Goal: Task Accomplishment & Management: Manage account settings

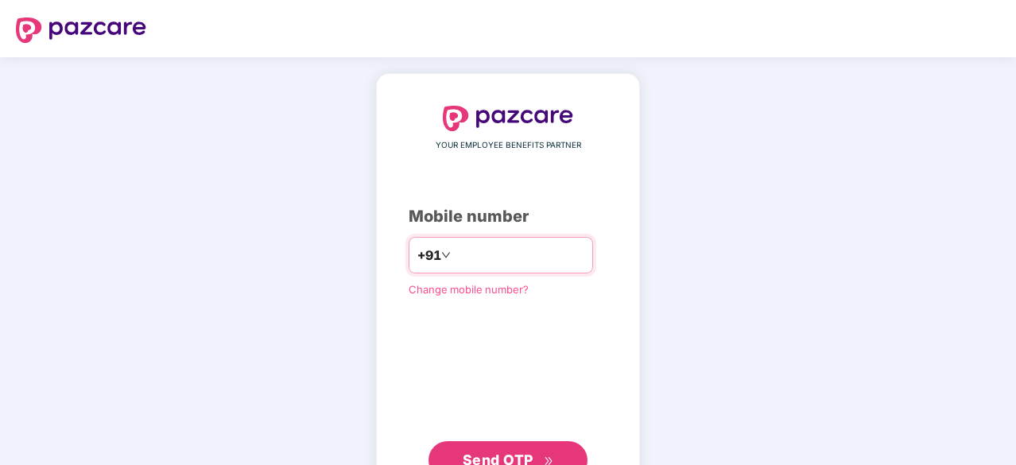
click at [486, 261] on input "number" at bounding box center [519, 254] width 130 height 25
type input "**********"
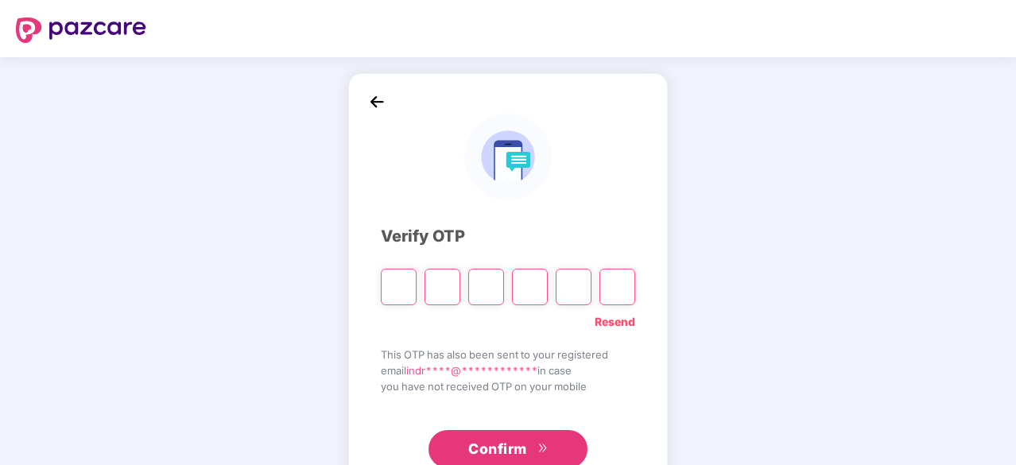
type input "*"
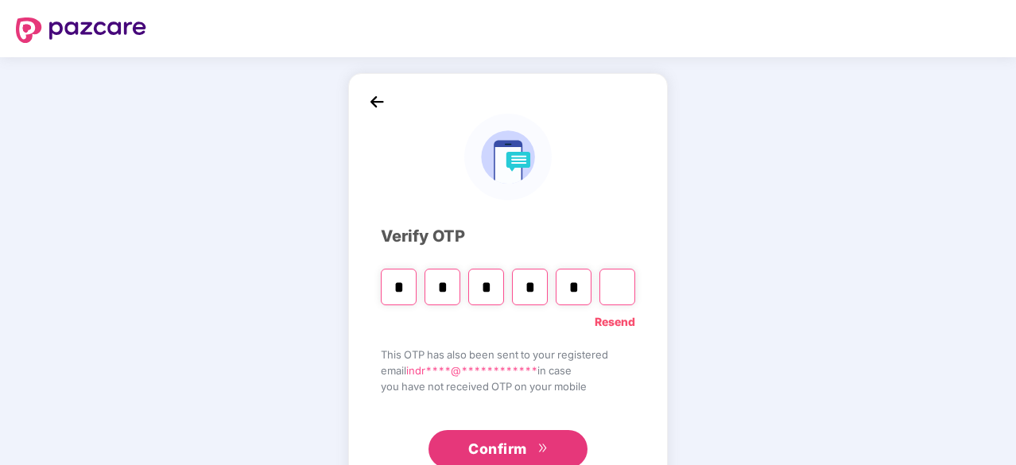
type input "*"
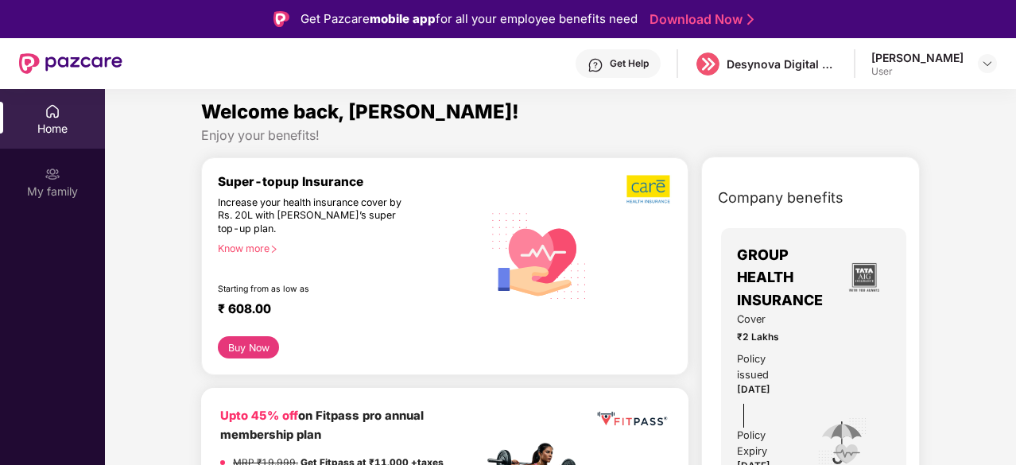
scroll to position [6, 0]
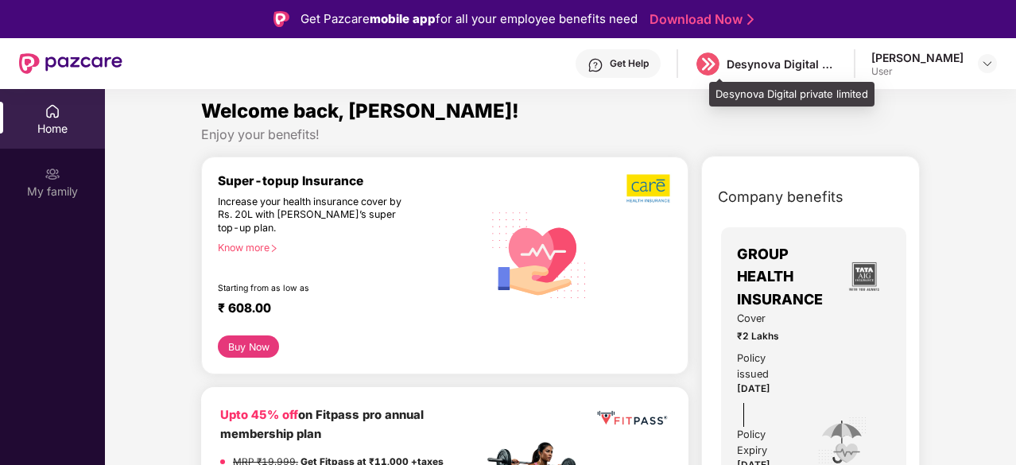
click at [763, 72] on div "Desynova Digital private limited" at bounding box center [766, 64] width 144 height 28
click at [771, 63] on div "Desynova Digital private limited" at bounding box center [781, 63] width 111 height 15
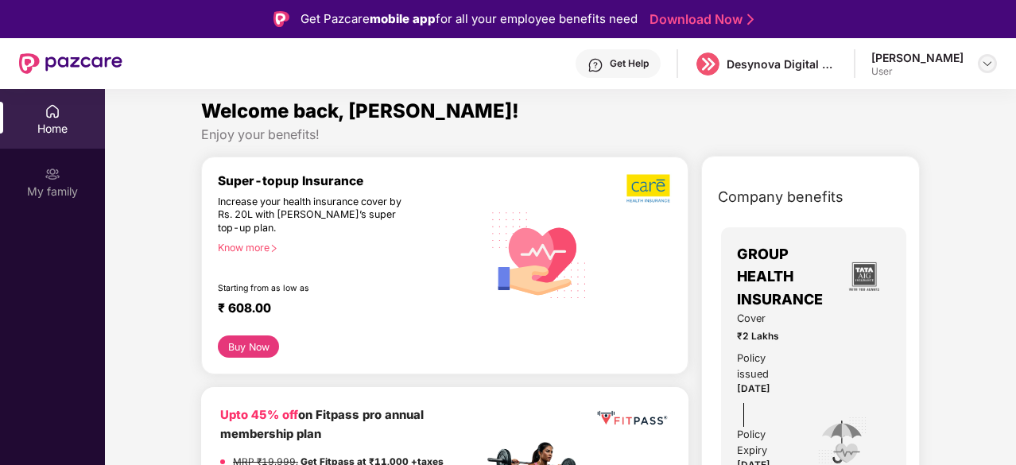
click at [982, 61] on img at bounding box center [987, 63] width 13 height 13
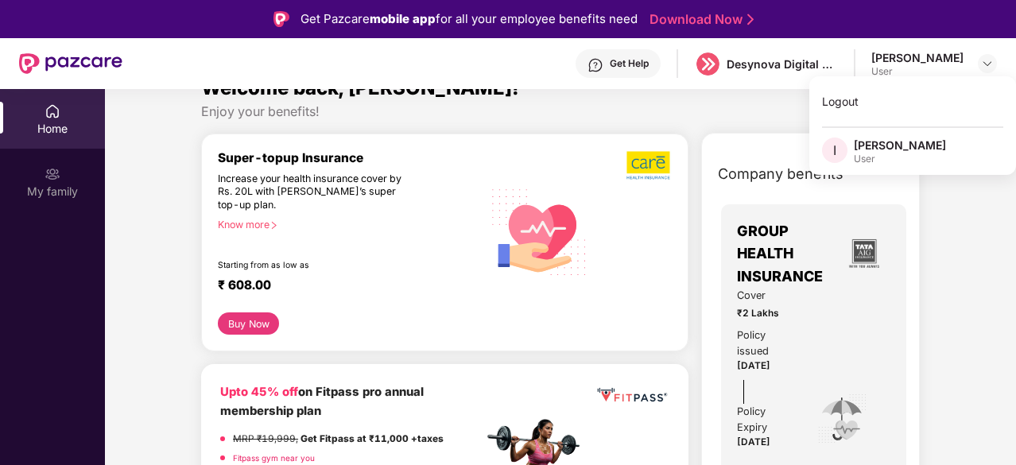
scroll to position [31, 0]
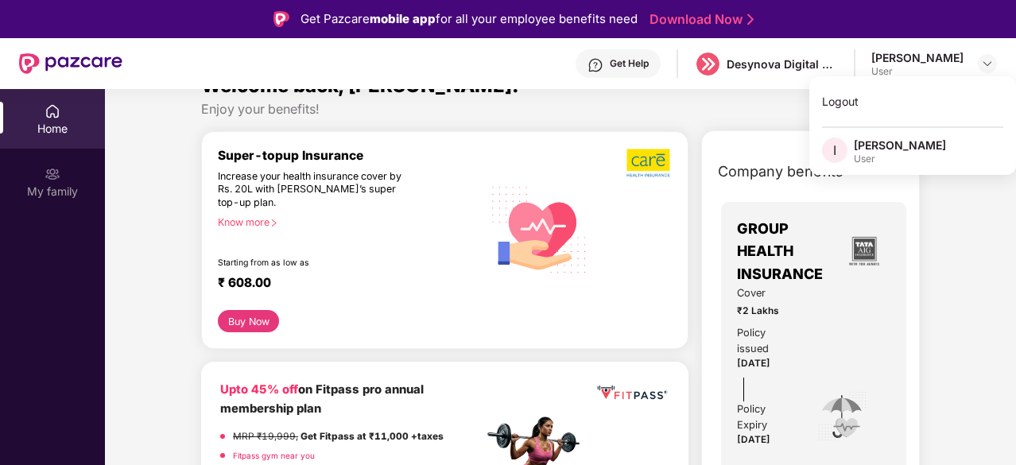
click at [800, 300] on div "Cover ₹2 Lakhs Policy issued [DATE] Policy Expiry [DATE]" at bounding box center [813, 416] width 153 height 262
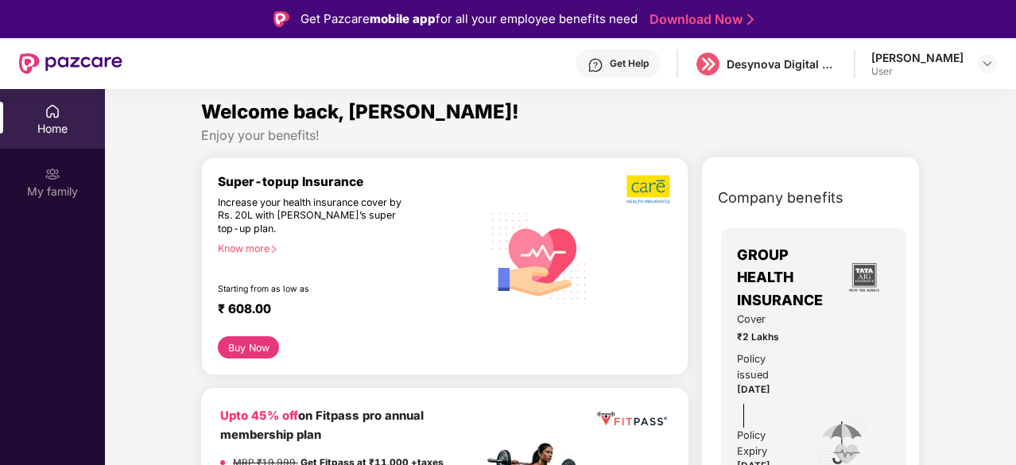
scroll to position [0, 0]
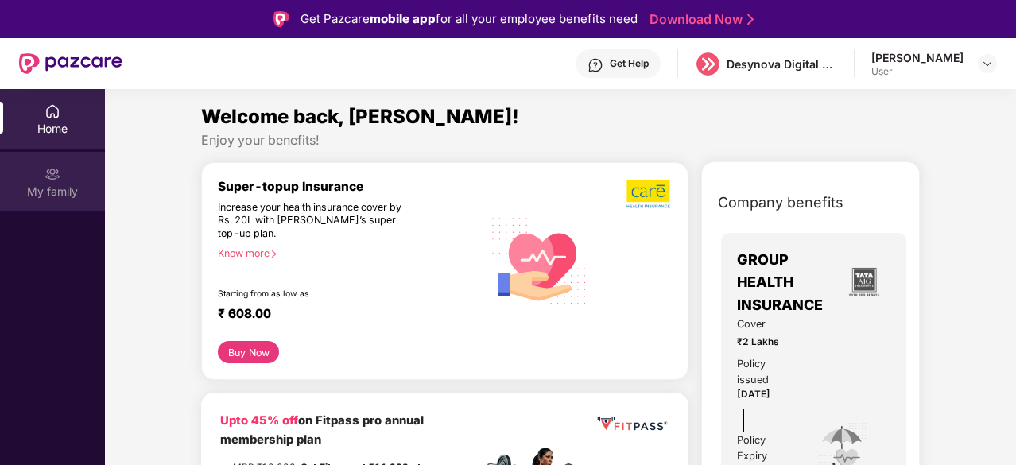
click at [68, 195] on div "My family" at bounding box center [52, 192] width 105 height 16
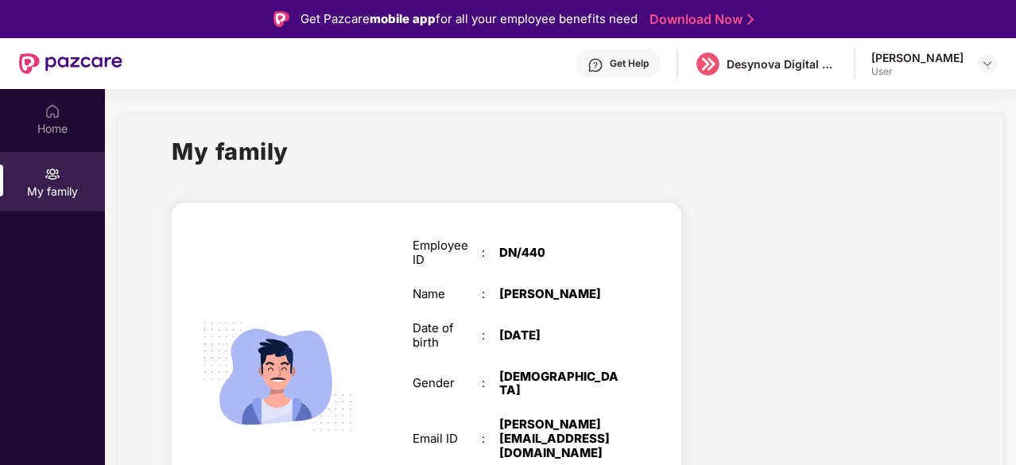
scroll to position [64, 0]
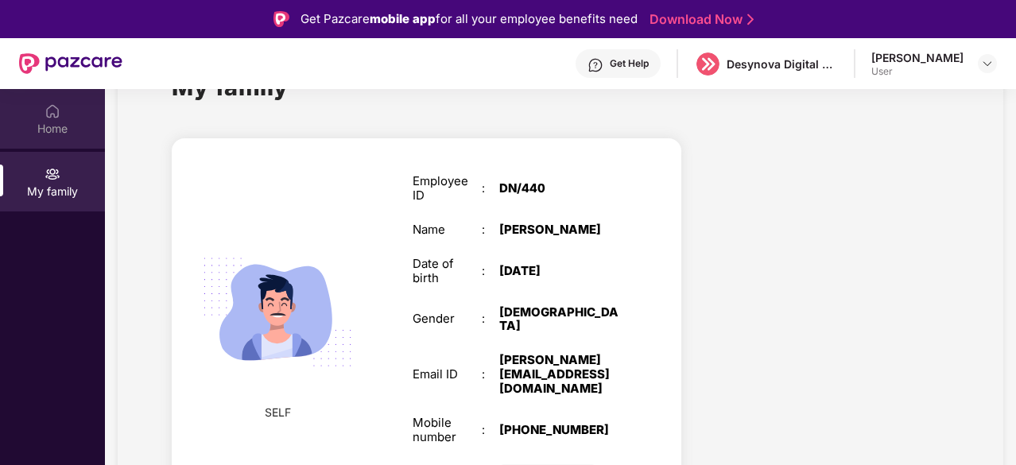
click at [59, 113] on img at bounding box center [53, 111] width 16 height 16
